Goal: Information Seeking & Learning: Learn about a topic

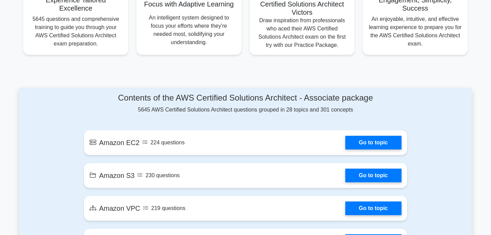
scroll to position [363, 0]
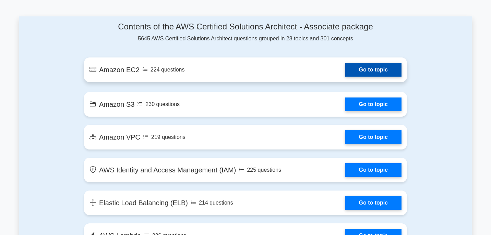
click at [345, 70] on link "Go to topic" at bounding box center [373, 70] width 56 height 14
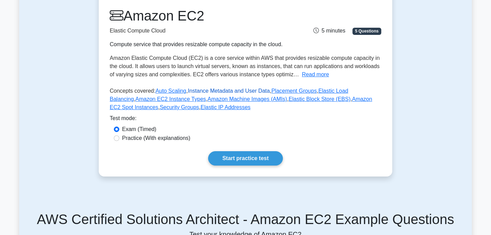
scroll to position [87, 0]
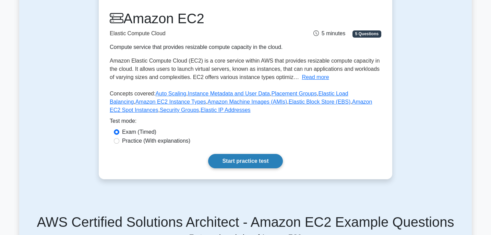
click at [248, 158] on link "Start practice test" at bounding box center [245, 161] width 74 height 14
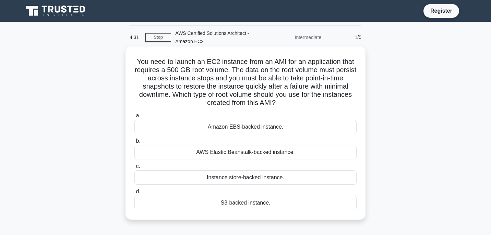
click at [286, 125] on div "Amazon EBS-backed instance." at bounding box center [245, 127] width 222 height 14
click at [134, 118] on input "a. Amazon EBS-backed instance." at bounding box center [134, 116] width 0 height 4
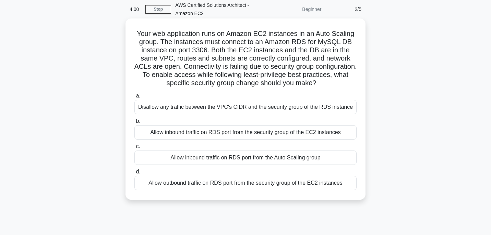
scroll to position [29, 0]
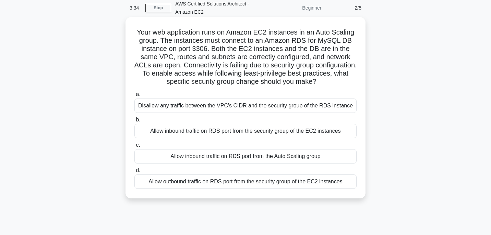
click at [219, 162] on div "Allow inbound traffic on RDS port from the Auto Scaling group" at bounding box center [245, 156] width 222 height 14
click at [134, 148] on input "c. Allow inbound traffic on RDS port from the Auto Scaling group" at bounding box center [134, 145] width 0 height 4
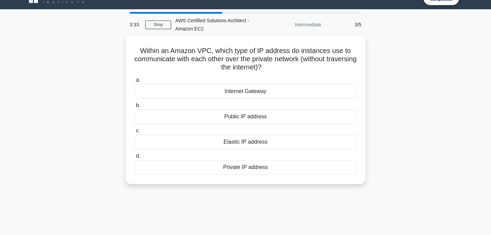
scroll to position [0, 0]
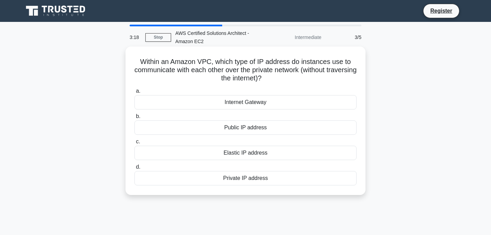
click at [247, 182] on div "Private IP address" at bounding box center [245, 178] width 222 height 14
click at [134, 170] on input "d. Private IP address" at bounding box center [134, 167] width 0 height 4
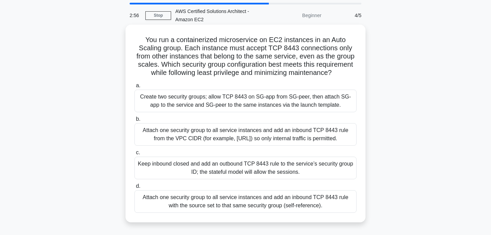
scroll to position [24, 0]
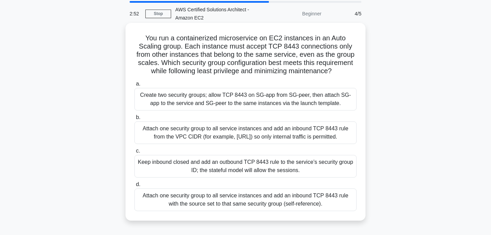
click at [231, 102] on div "Create two security groups; allow TCP 8443 on SG-app from SG-peer, then attach …" at bounding box center [245, 99] width 222 height 23
click at [134, 86] on input "a. Create two security groups; allow TCP 8443 on SG-app from SG-peer, then atta…" at bounding box center [134, 84] width 0 height 4
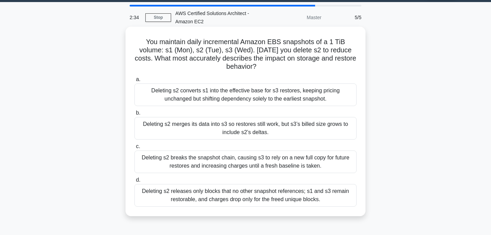
scroll to position [23, 0]
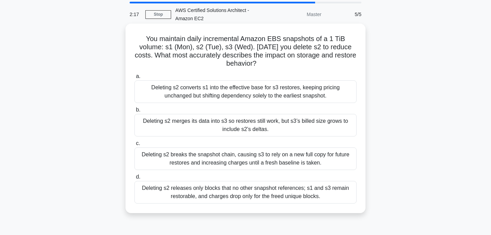
click at [226, 158] on div "Deleting s2 breaks the snapshot chain, causing s3 to rely on a new full copy fo…" at bounding box center [245, 159] width 222 height 23
click at [134, 146] on input "c. Deleting s2 breaks the snapshot chain, causing s3 to rely on a new full copy…" at bounding box center [134, 143] width 0 height 4
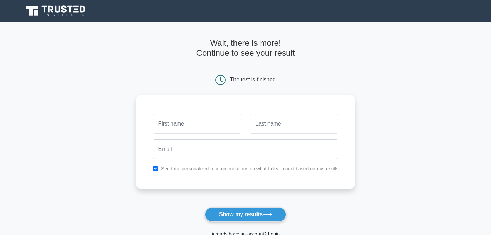
click at [213, 125] on input "text" at bounding box center [196, 124] width 89 height 20
type input "Vinothini"
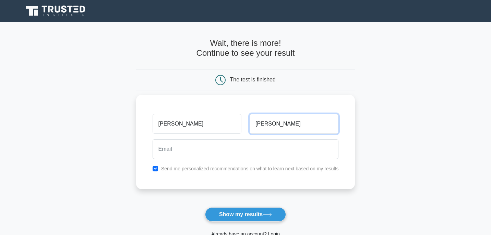
type input "Rajendran"
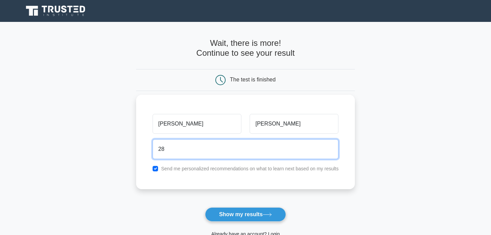
type input "28.vinothini@gmail.com"
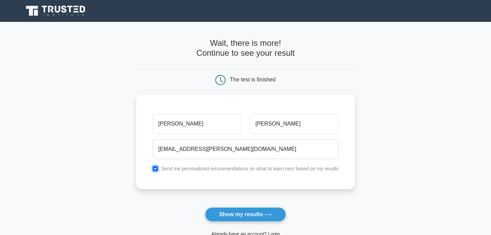
click at [156, 169] on input "checkbox" at bounding box center [154, 168] width 5 height 5
checkbox input "false"
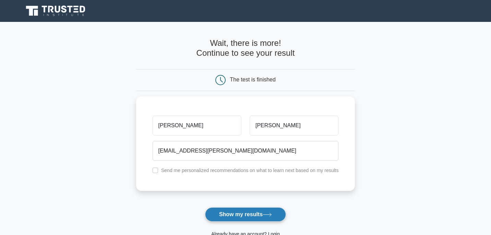
click at [234, 214] on button "Show my results" at bounding box center [245, 215] width 81 height 14
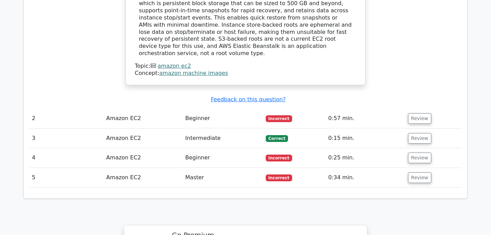
scroll to position [756, 0]
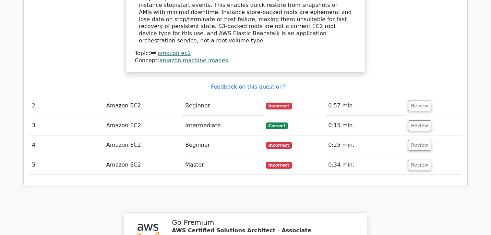
click at [237, 96] on td "Beginner" at bounding box center [222, 106] width 80 height 20
click at [408, 101] on button "Review" at bounding box center [419, 106] width 23 height 11
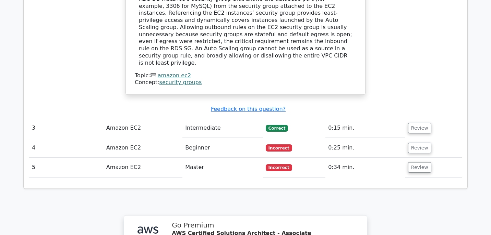
scroll to position [1149, 0]
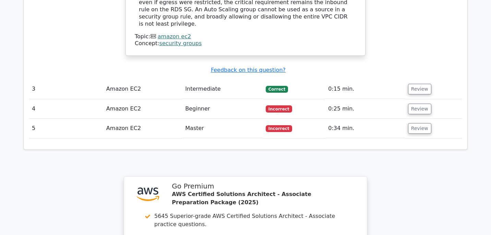
click at [284, 106] on span "Incorrect" at bounding box center [278, 109] width 26 height 7
click at [412, 84] on button "Review" at bounding box center [419, 89] width 23 height 11
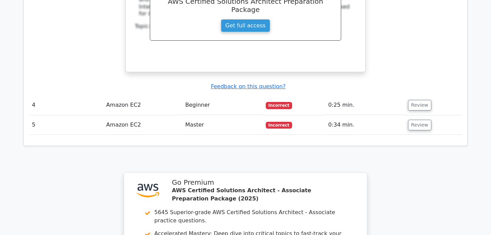
scroll to position [1460, 0]
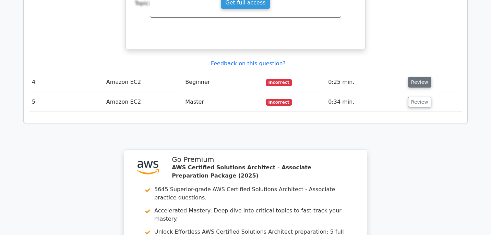
click at [413, 77] on button "Review" at bounding box center [419, 82] width 23 height 11
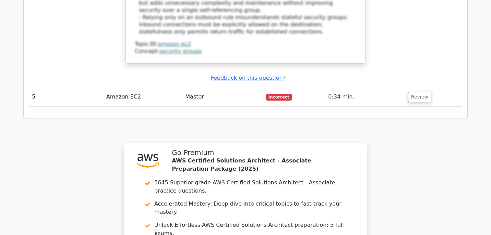
scroll to position [1854, 0]
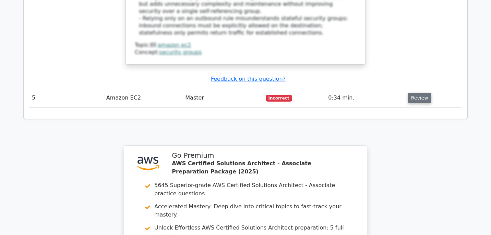
click at [422, 93] on button "Review" at bounding box center [419, 98] width 23 height 11
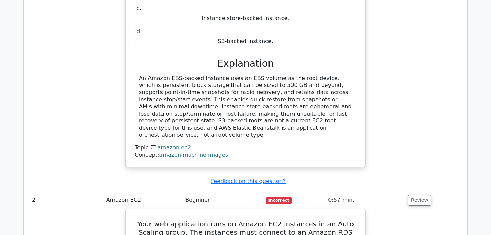
scroll to position [394, 0]
